Goal: Task Accomplishment & Management: Manage account settings

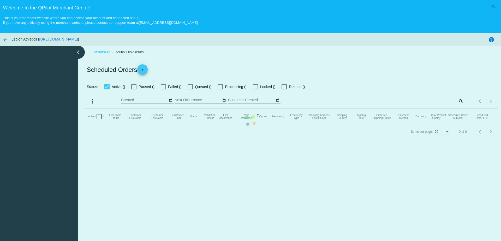
checkbox input "true"
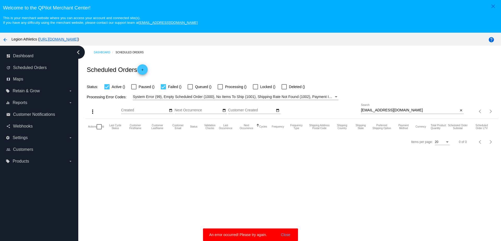
drag, startPoint x: 395, startPoint y: 108, endPoint x: 357, endPoint y: 108, distance: 38.4
click at [356, 108] on div "more_vert Sep Jan Feb Mar [DATE]" at bounding box center [291, 109] width 412 height 19
drag, startPoint x: 400, startPoint y: 110, endPoint x: 340, endPoint y: 110, distance: 60.0
click at [340, 110] on div "more_vert Sep Jan Feb Mar [DATE]" at bounding box center [291, 109] width 412 height 19
paste input "[EMAIL_ADDRESS]"
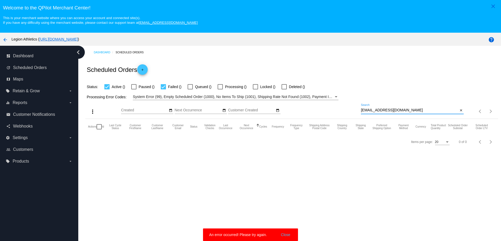
type input "[EMAIL_ADDRESS][DOMAIN_NAME]"
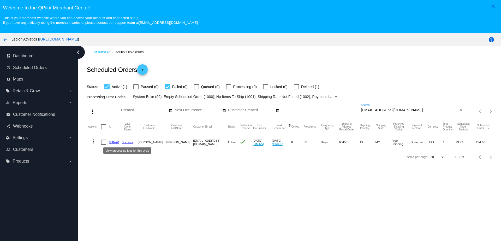
click at [116, 142] on link "858470" at bounding box center [114, 141] width 10 height 3
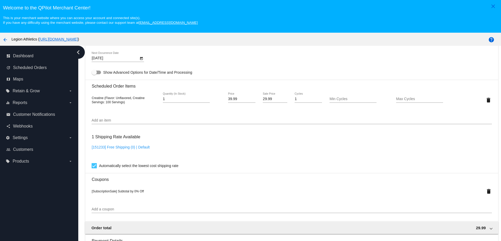
scroll to position [359, 0]
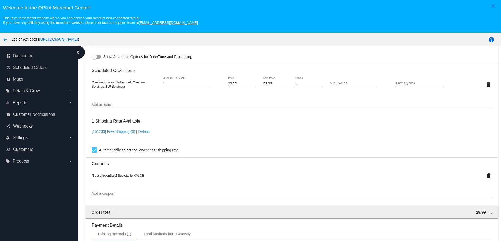
click at [157, 98] on div "Add an item" at bounding box center [292, 103] width 400 height 10
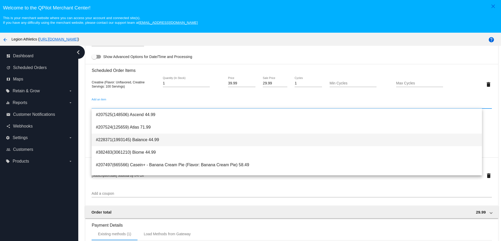
paste input "0H-L3G5-5IRC"
type input "0H-L3G5-5IRC"
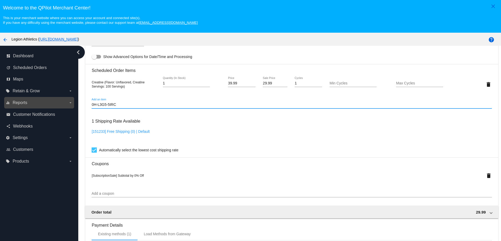
drag, startPoint x: 119, startPoint y: 104, endPoint x: 68, endPoint y: 104, distance: 50.3
click at [68, 104] on div "dashboard Dashboard update Scheduled Orders map Maps local_offer Retain & Grow …" at bounding box center [250, 153] width 501 height 214
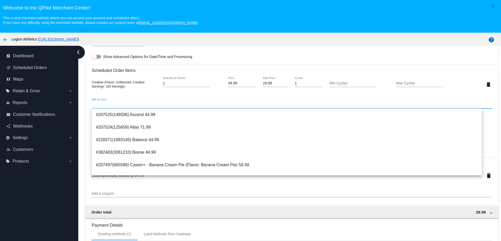
paste input "0H-L3G5-5IRC"
type input "0H-L3G5-5IRC"
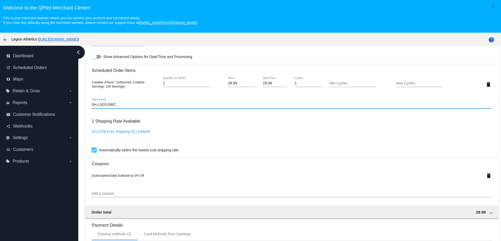
drag, startPoint x: 121, startPoint y: 104, endPoint x: 88, endPoint y: 99, distance: 33.0
click at [88, 100] on mat-card "Customer 3014733: Angie Tutterrow parrettfive@gmail.com Customer Shipping Enter…" at bounding box center [291, 81] width 412 height 540
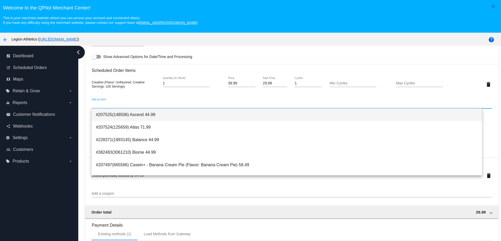
paste input "4177588"
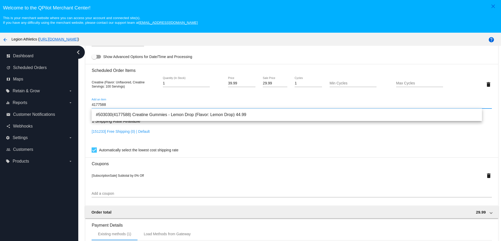
type input "4177588"
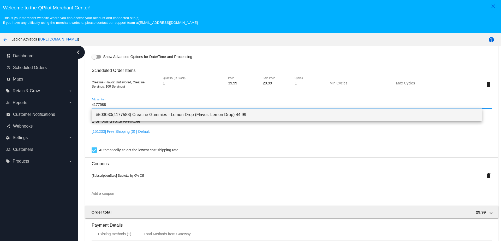
click at [122, 116] on span "#503030(4177588) Creatine Gummies - Lemon Drop (Flavor: Lemon Drop) 44.99" at bounding box center [287, 114] width 382 height 13
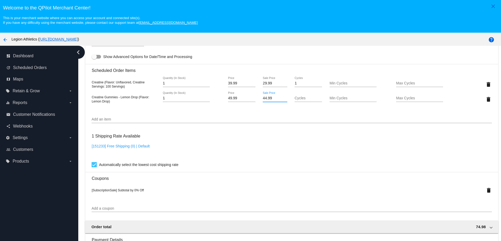
drag, startPoint x: 271, startPoint y: 100, endPoint x: 254, endPoint y: 100, distance: 17.0
click at [254, 100] on div "Creatine Gummies - Lemon Drop (Flavor: Lemon Drop) 1 Quantity (In Stock) 49.99 …" at bounding box center [292, 99] width 400 height 15
type input "29.99"
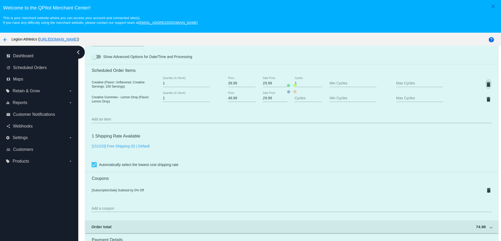
click at [478, 83] on mat-card "Customer 3014733: Angie Tutterrow parrettfive@gmail.com Customer Shipping Enter…" at bounding box center [291, 88] width 412 height 555
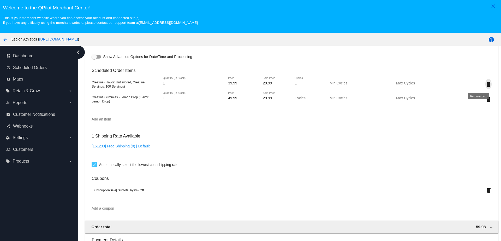
click at [485, 84] on mat-icon "delete" at bounding box center [488, 84] width 6 height 6
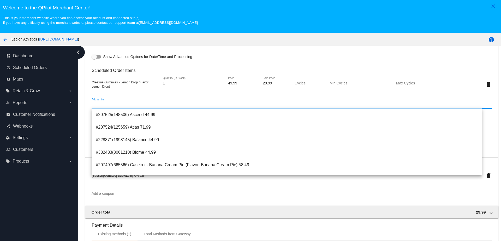
click at [167, 105] on input "Add an item" at bounding box center [292, 105] width 400 height 4
click at [177, 104] on input "Add an item" at bounding box center [292, 105] width 400 height 4
click at [404, 63] on mat-card-content "Customer 3014733: Angie Tutterrow parrettfive@gmail.com Customer Shipping Enter…" at bounding box center [292, 72] width 400 height 510
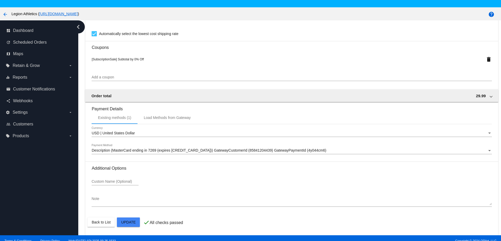
scroll to position [33, 0]
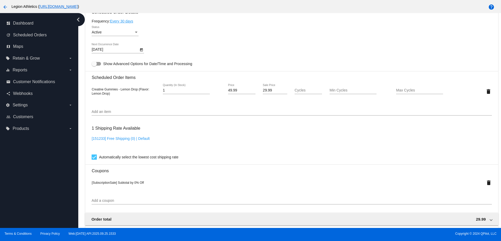
scroll to position [449, 0]
